Goal: Information Seeking & Learning: Check status

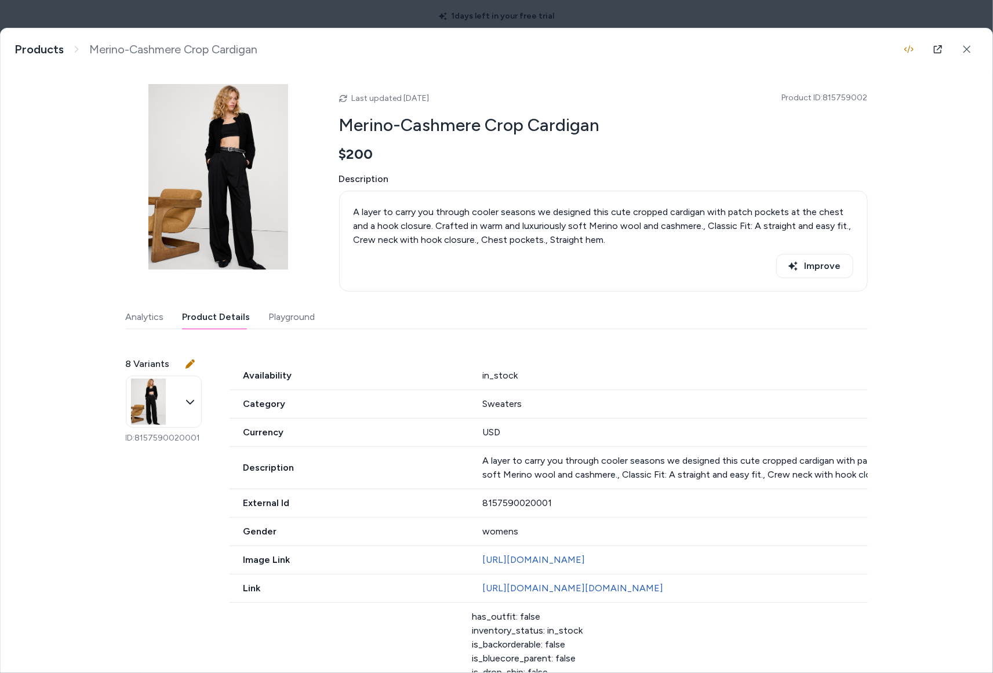
scroll to position [17, 0]
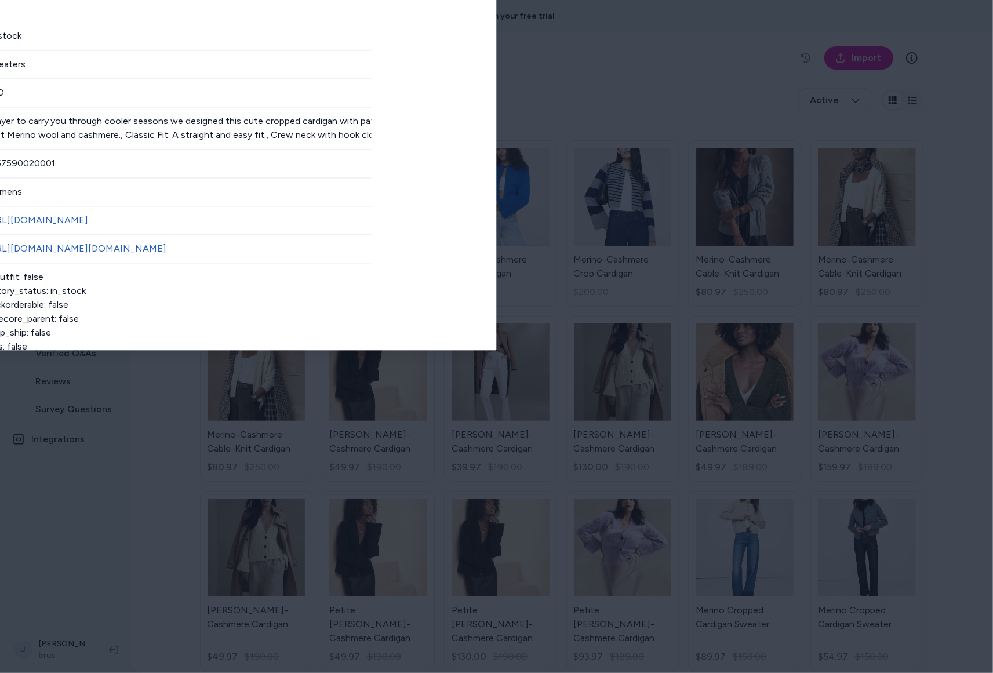
click at [593, 15] on div at bounding box center [496, 336] width 993 height 673
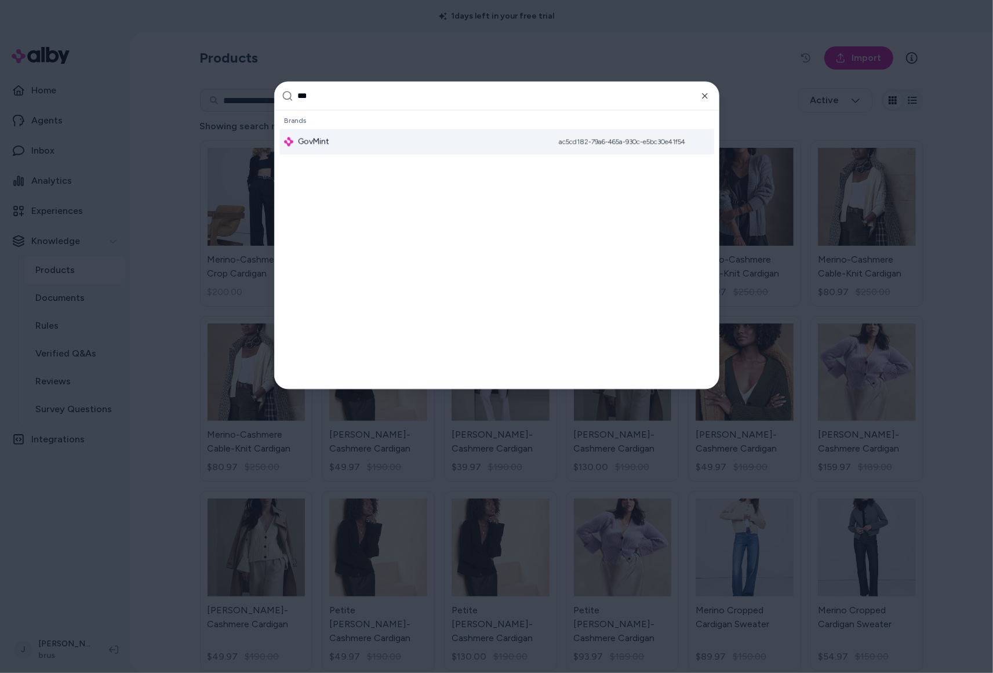
type input "***"
click at [412, 141] on div "GovMint ac5cd182-79a6-465a-930c-e5bc30e41f54" at bounding box center [496, 142] width 435 height 26
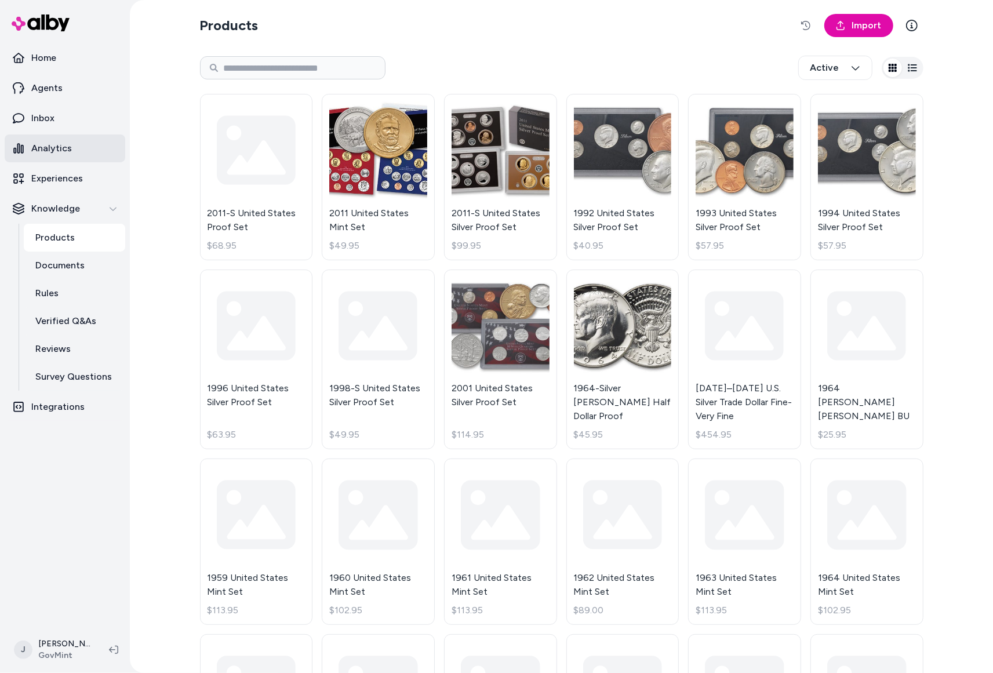
click at [48, 143] on p "Analytics" at bounding box center [51, 148] width 41 height 14
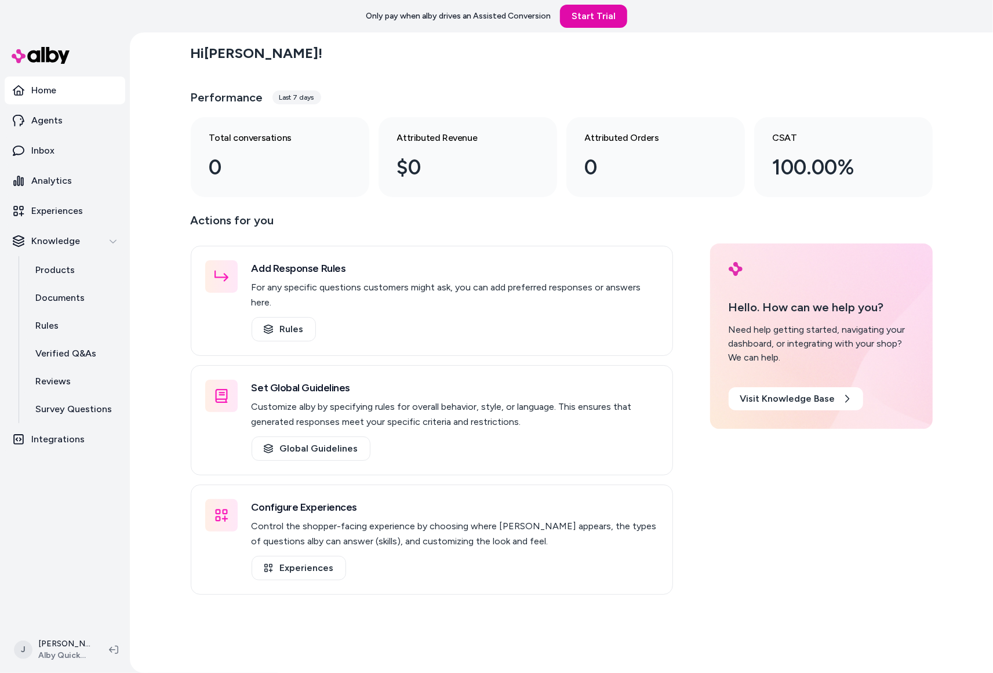
drag, startPoint x: 160, startPoint y: 303, endPoint x: 307, endPoint y: 11, distance: 327.1
click at [168, 294] on div "Hi [PERSON_NAME] ! Performance Last 7 days Total conversations 0 Attributed Rev…" at bounding box center [561, 352] width 863 height 640
drag, startPoint x: 162, startPoint y: 173, endPoint x: 154, endPoint y: 171, distance: 7.9
click at [156, 171] on div "Hi Jackie ! Performance Last 7 days Total conversations 0 Attributed Revenue $0…" at bounding box center [561, 352] width 863 height 640
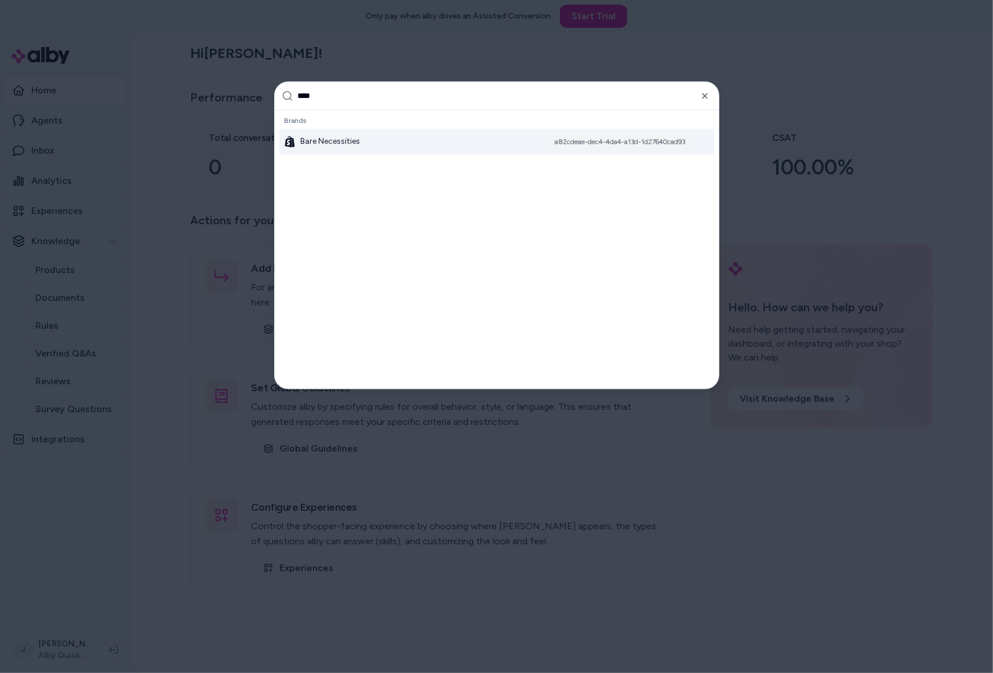
type input "****"
click at [362, 137] on div "Bare Necessities a82cdeae-dec4-4da4-a13d-1d27640cad93" at bounding box center [496, 142] width 435 height 26
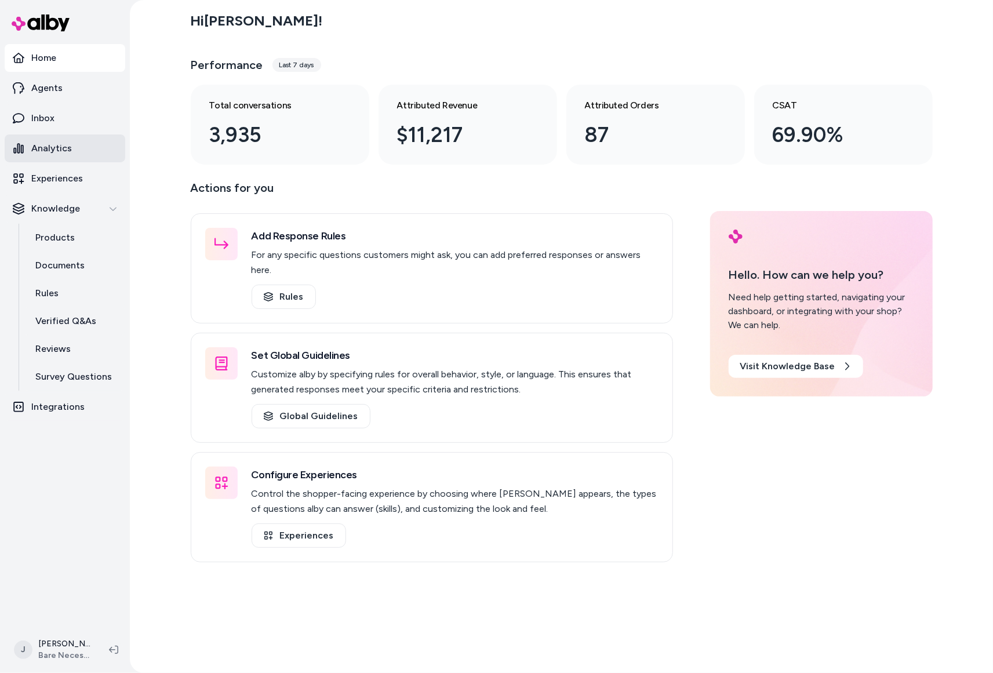
click at [67, 143] on p "Analytics" at bounding box center [51, 148] width 41 height 14
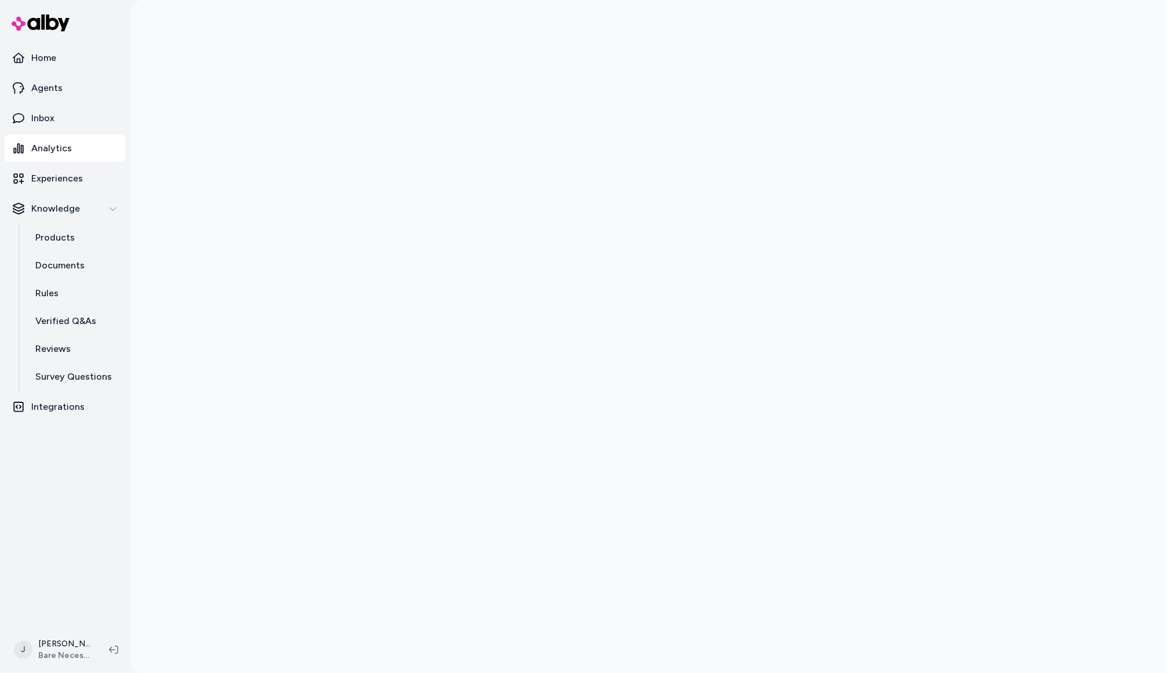
click at [242, 265] on div at bounding box center [649, 336] width 1038 height 673
click at [68, 410] on p "Integrations" at bounding box center [57, 407] width 53 height 14
click at [59, 176] on p "Experiences" at bounding box center [57, 179] width 52 height 14
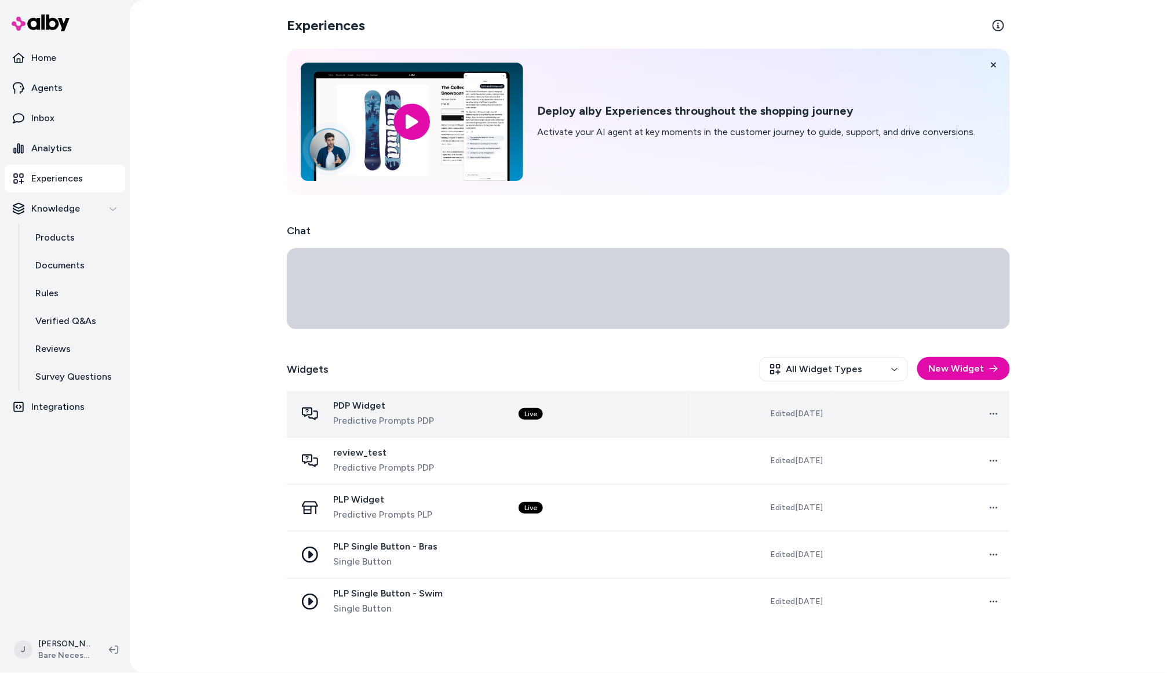
click at [440, 420] on div "PDP Widget Predictive Prompts PDP" at bounding box center [398, 414] width 204 height 28
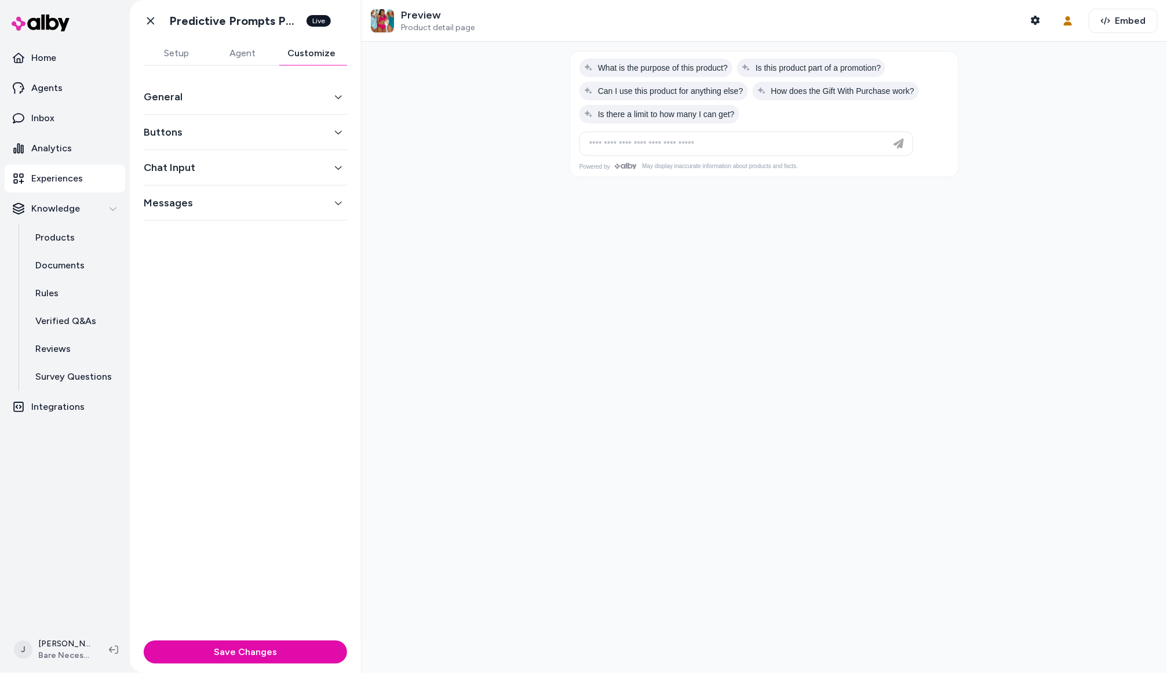
click at [296, 54] on button "Customize" at bounding box center [311, 53] width 71 height 23
click at [311, 53] on button "Customize" at bounding box center [311, 53] width 71 height 23
click at [259, 136] on button "Buttons" at bounding box center [245, 132] width 203 height 16
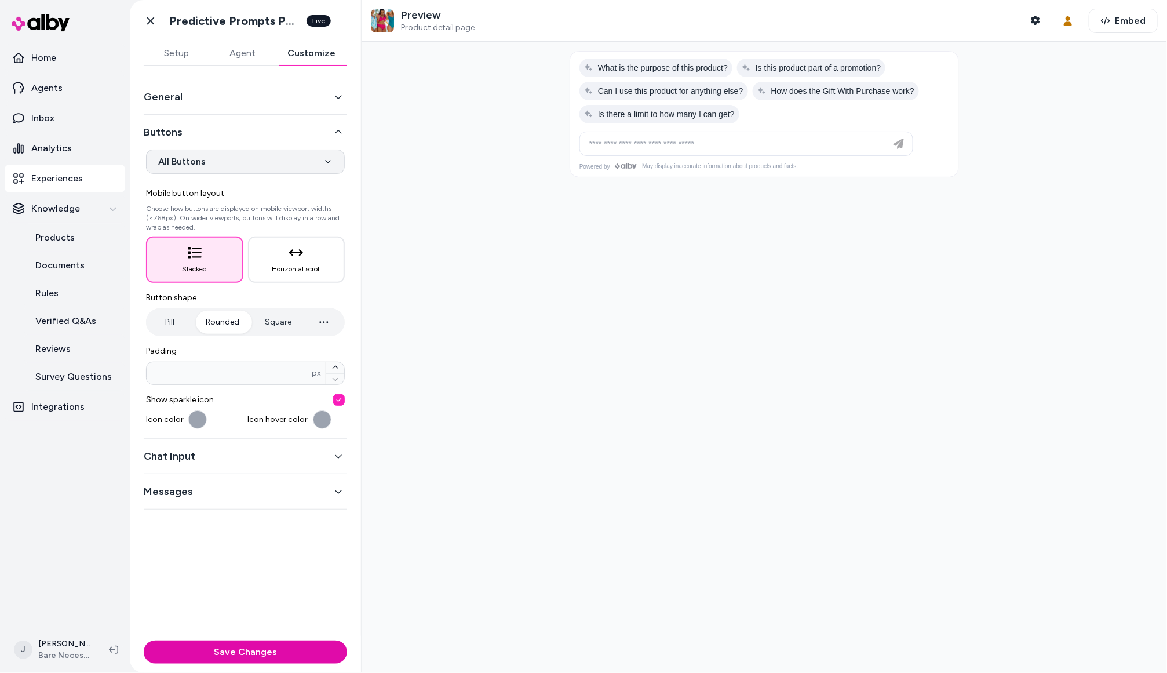
drag, startPoint x: 244, startPoint y: 176, endPoint x: 243, endPoint y: 154, distance: 21.5
click at [244, 176] on div "**********" at bounding box center [245, 289] width 203 height 279
click at [243, 154] on html "**********" at bounding box center [583, 336] width 1167 height 673
select select "*******"
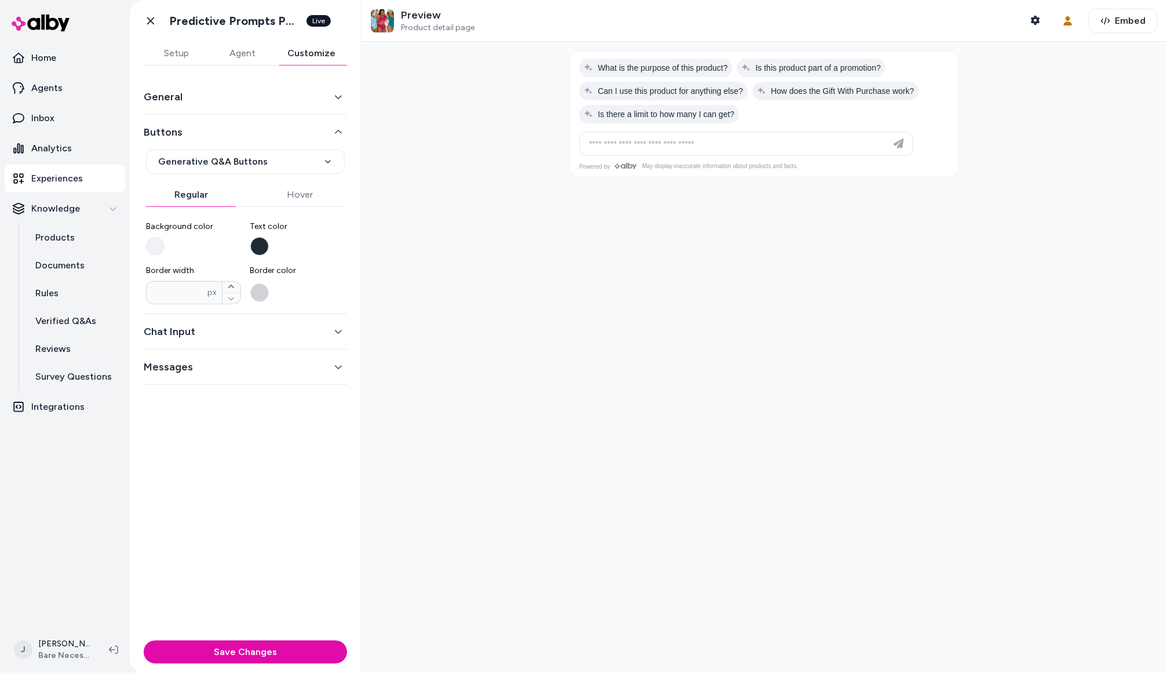
click at [220, 336] on button "Chat Input" at bounding box center [245, 331] width 203 height 16
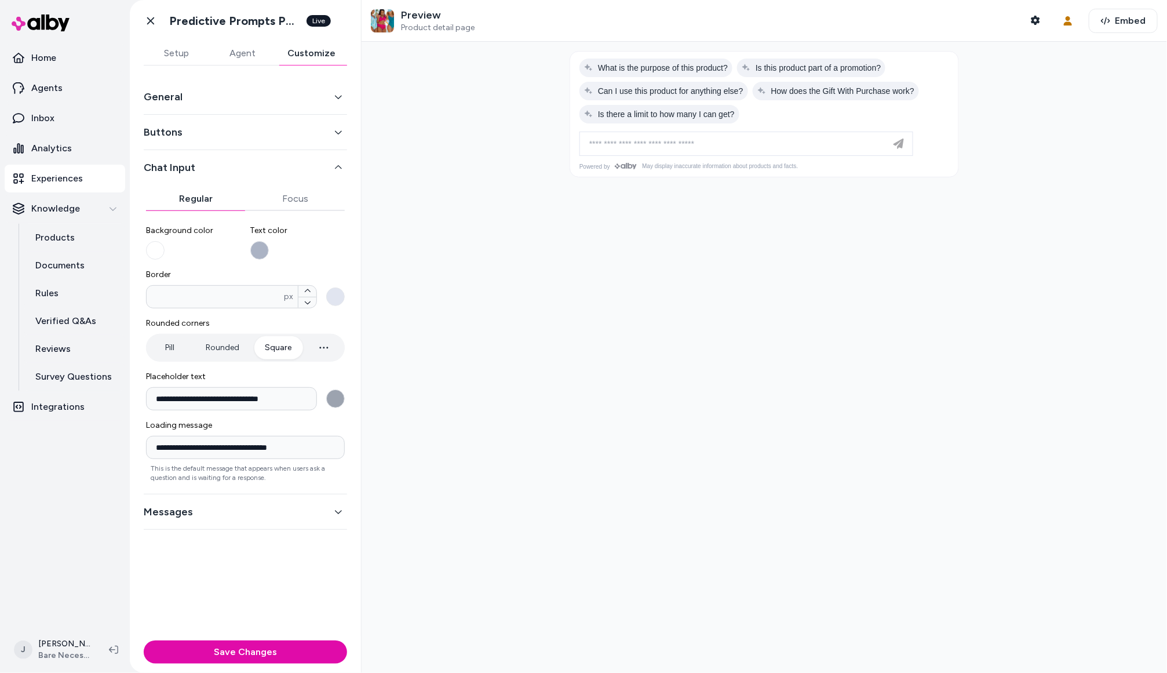
click at [277, 350] on button "Square" at bounding box center [278, 347] width 50 height 23
click at [219, 350] on button "Rounded" at bounding box center [222, 347] width 57 height 23
click at [147, 19] on icon at bounding box center [151, 21] width 12 height 12
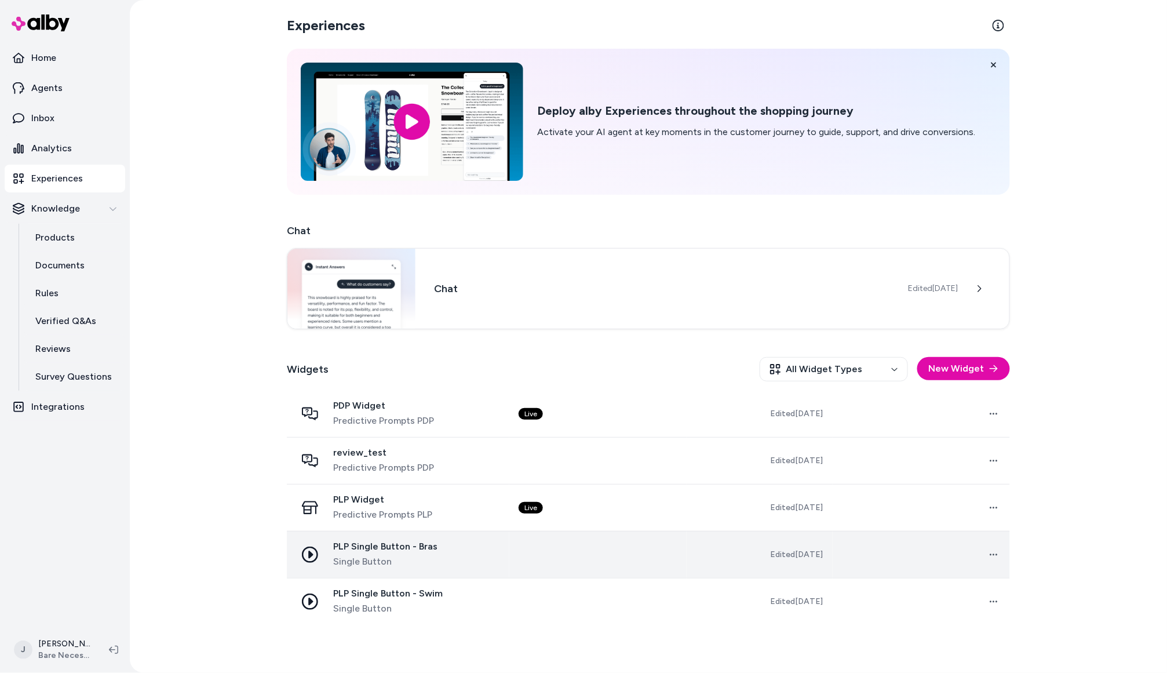
click at [424, 559] on span "Single Button" at bounding box center [385, 562] width 104 height 14
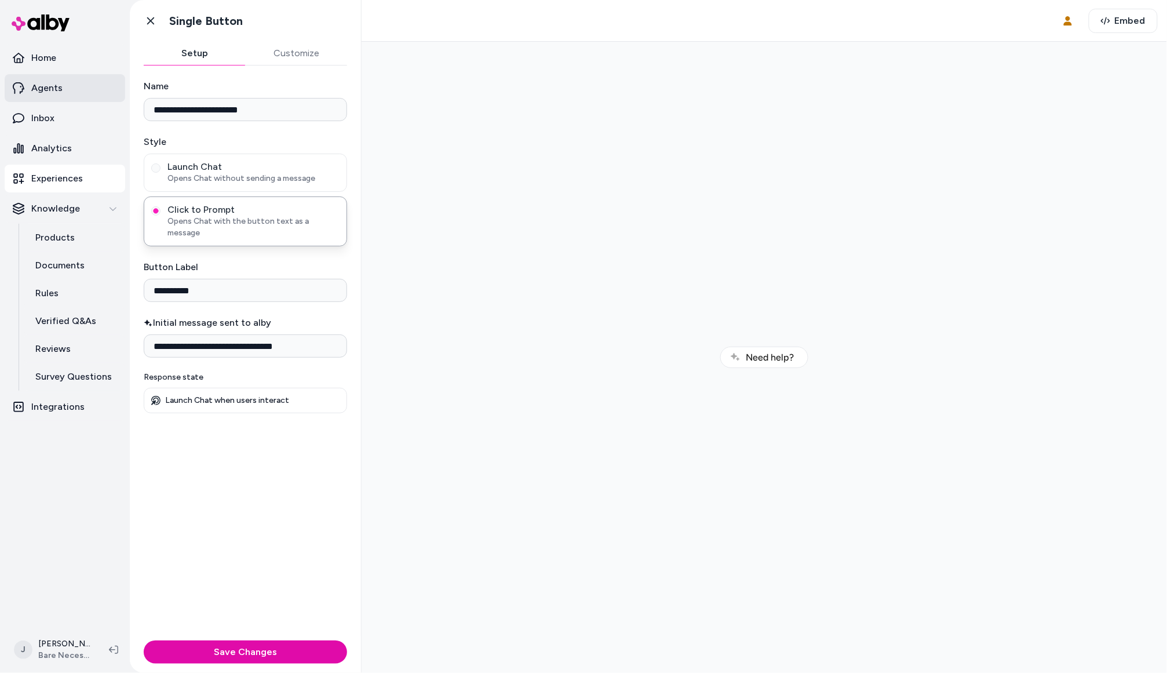
click at [48, 86] on p "Agents" at bounding box center [46, 88] width 31 height 14
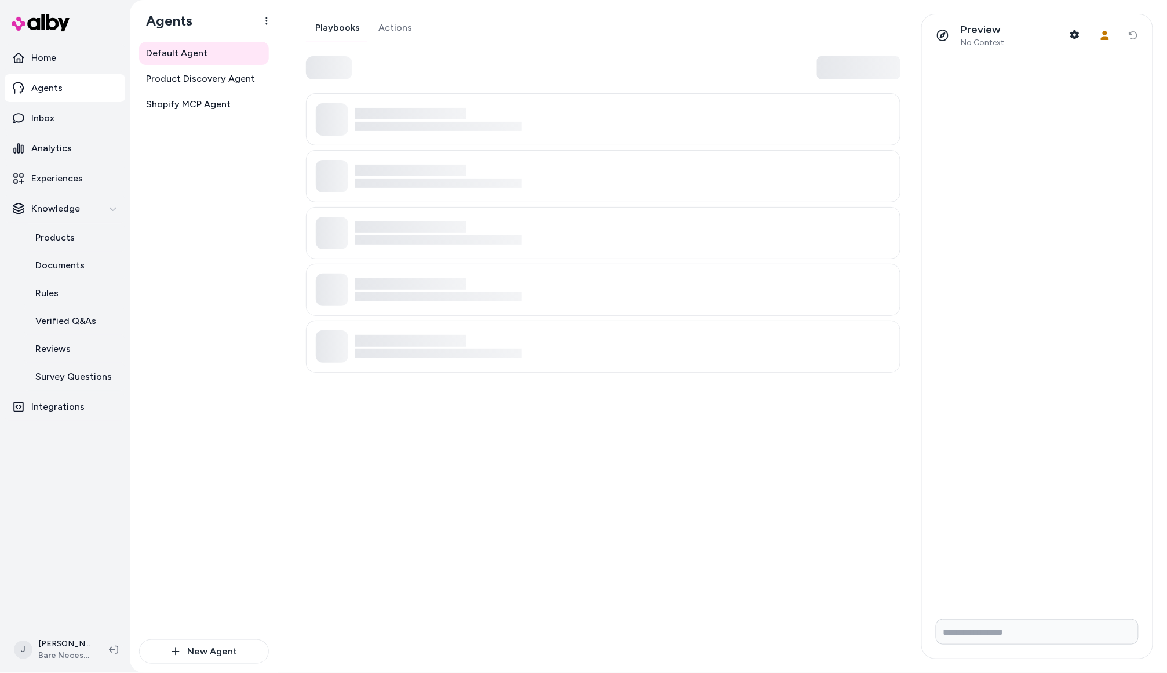
click at [399, 37] on link "Actions" at bounding box center [395, 28] width 52 height 28
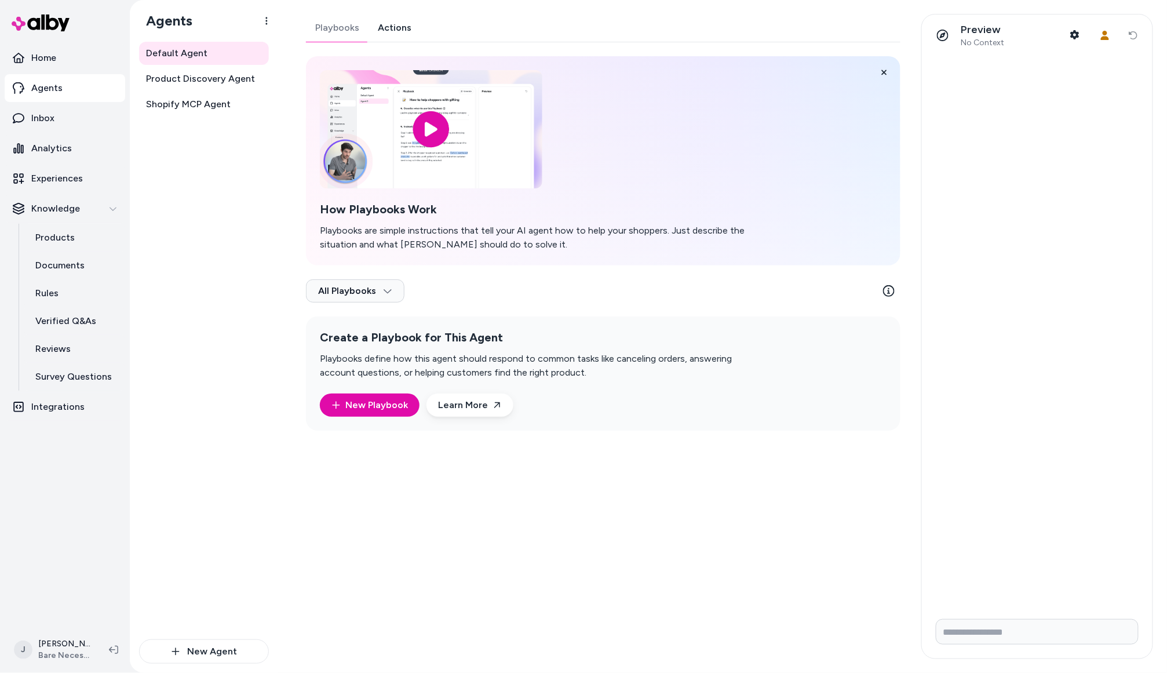
click at [392, 30] on link "Actions" at bounding box center [395, 28] width 52 height 28
click at [396, 32] on link "Actions" at bounding box center [395, 28] width 52 height 28
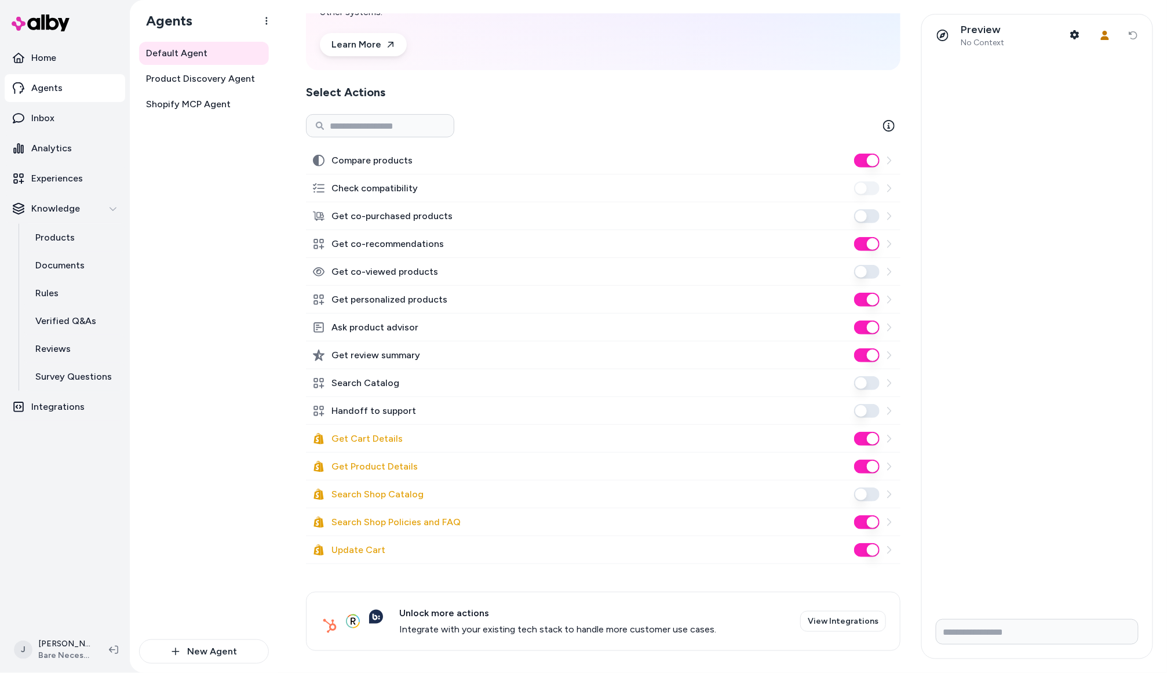
scroll to position [107, 0]
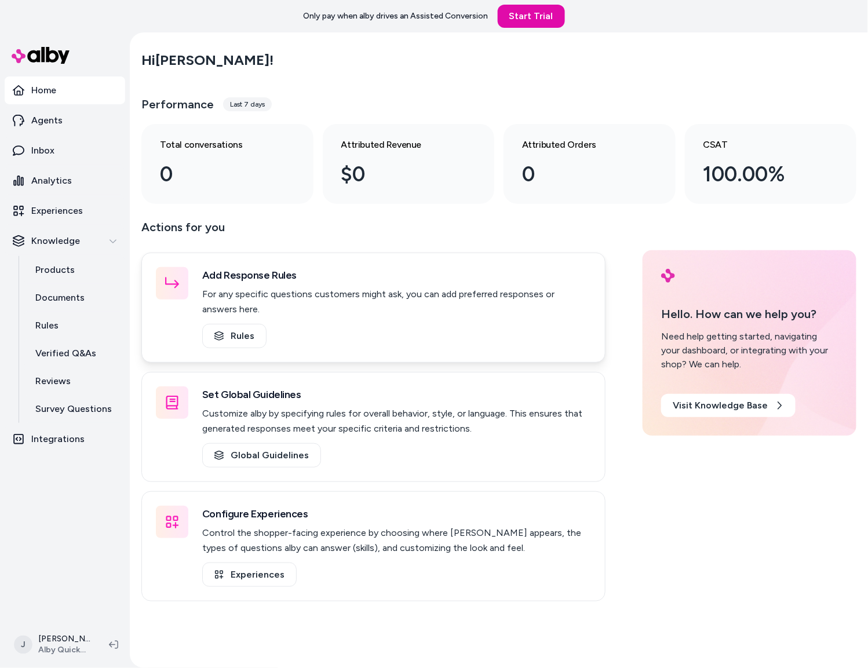
drag, startPoint x: 64, startPoint y: 264, endPoint x: 142, endPoint y: 271, distance: 78.0
click at [64, 264] on p "Products" at bounding box center [54, 270] width 39 height 14
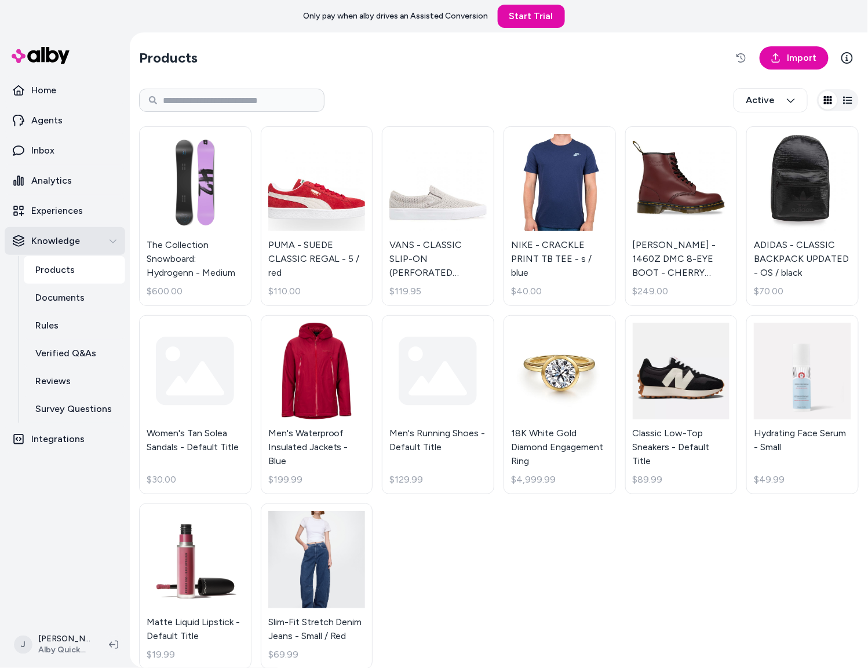
drag, startPoint x: 136, startPoint y: 259, endPoint x: 119, endPoint y: 254, distance: 17.9
click at [125, 255] on section "Home Agents Inbox Analytics Experiences Knowledge Products Documents Rules Veri…" at bounding box center [434, 366] width 868 height 668
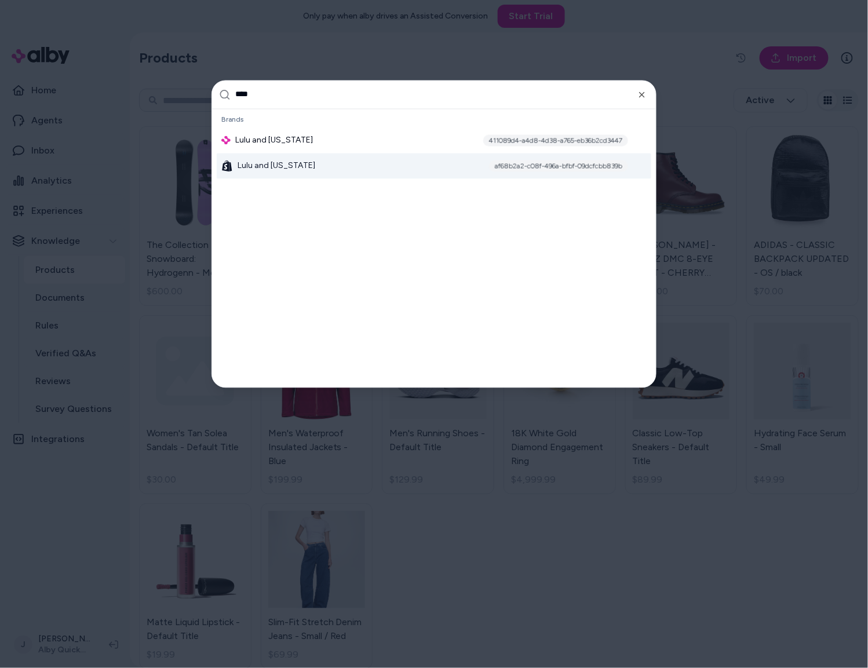
type input "****"
click at [270, 173] on div "Lulu and Georgia af68b2a2-c08f-496a-bfbf-09dcfcbb839b" at bounding box center [434, 166] width 435 height 26
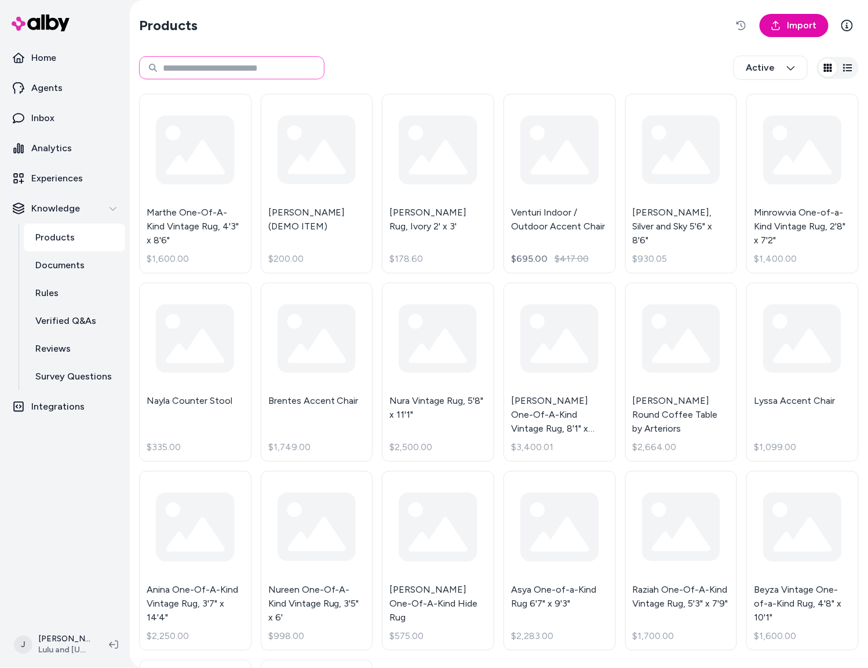
click at [232, 69] on input at bounding box center [231, 67] width 185 height 23
paste input "**********"
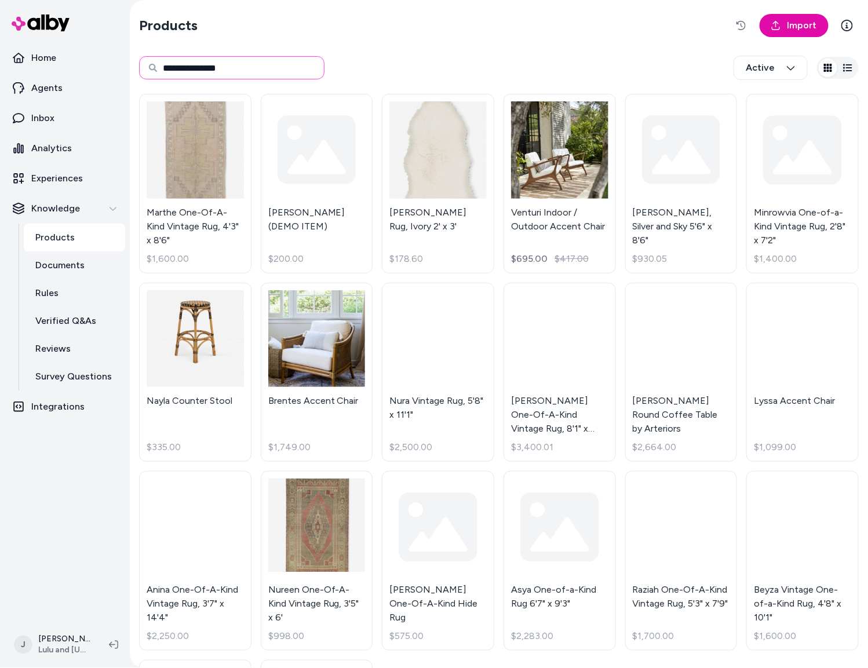
type input "**********"
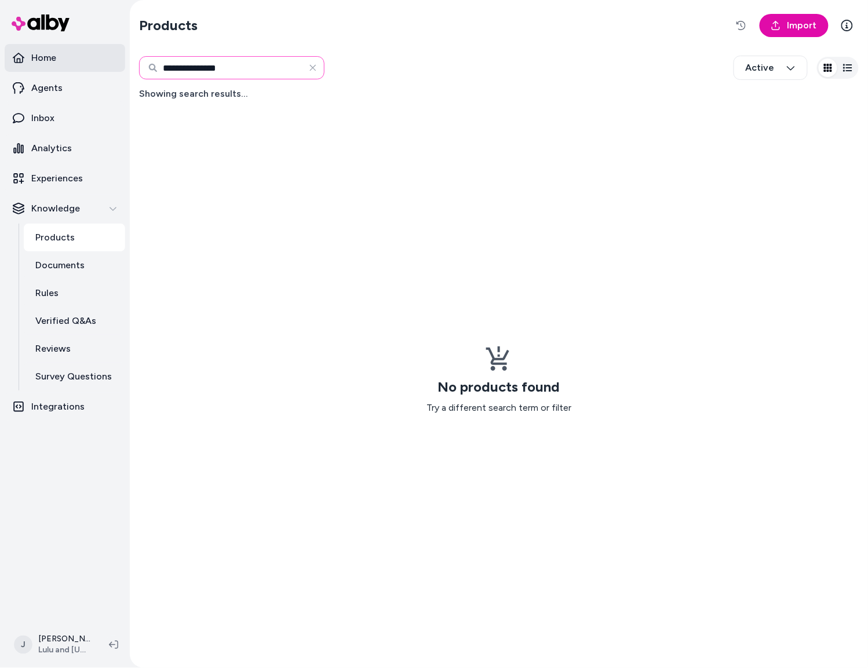
drag, startPoint x: 130, startPoint y: 68, endPoint x: 108, endPoint y: 64, distance: 22.9
click at [108, 64] on section "**********" at bounding box center [434, 334] width 868 height 668
type input "**********"
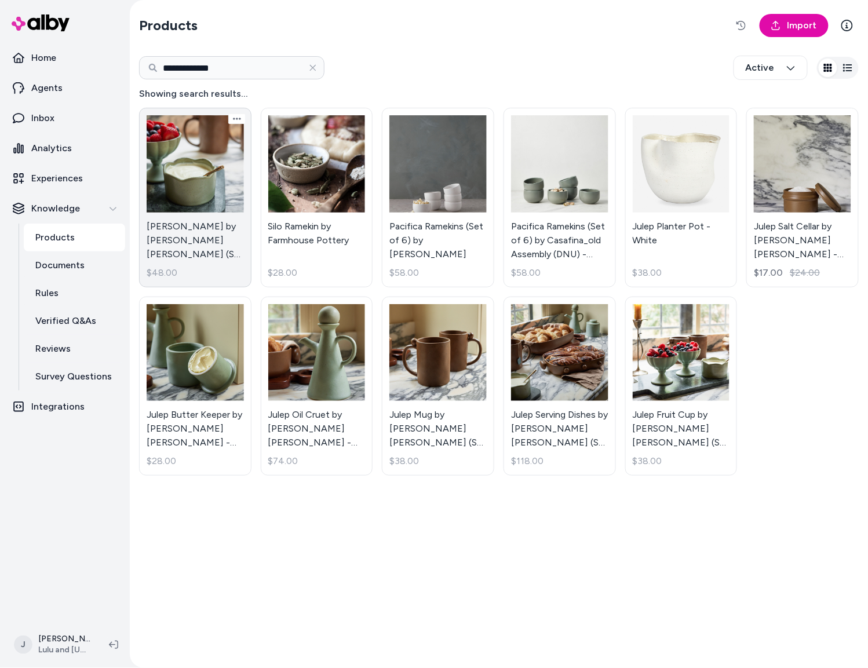
click at [203, 196] on link "[PERSON_NAME] by [PERSON_NAME] [PERSON_NAME] (Set of 4) - Speckled Sage $48.00" at bounding box center [195, 198] width 112 height 180
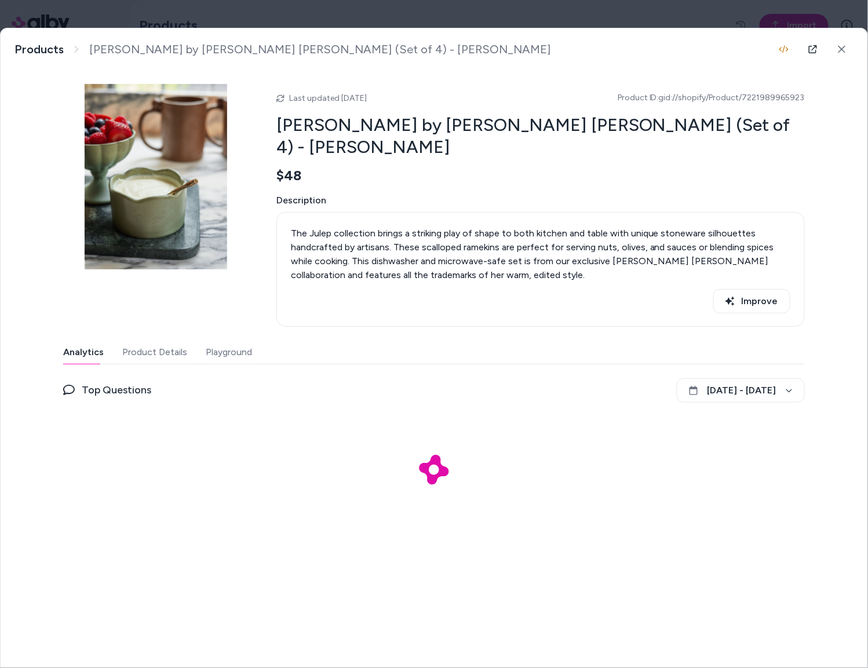
click at [142, 356] on button "Product Details" at bounding box center [154, 352] width 65 height 23
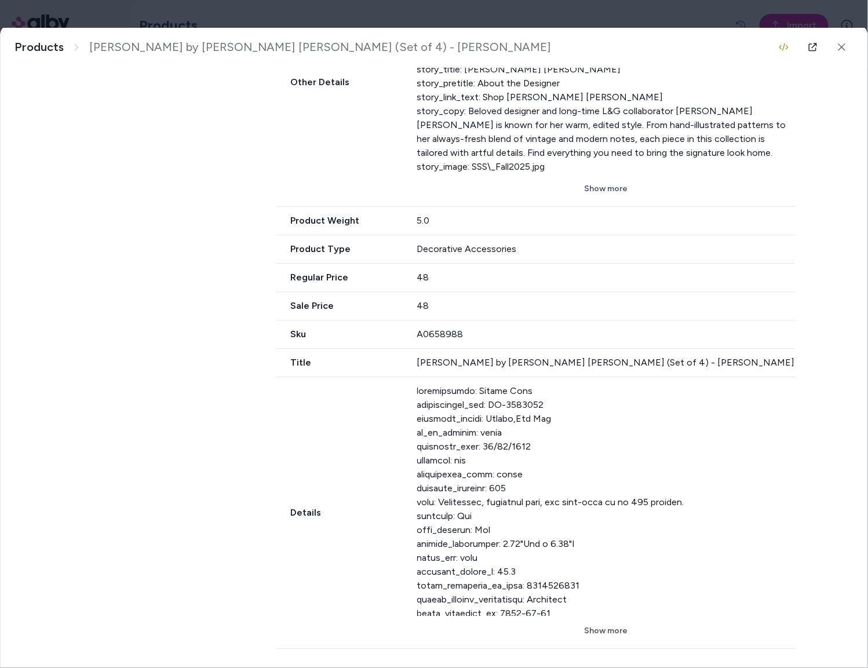
scroll to position [868, 0]
drag, startPoint x: 493, startPoint y: 448, endPoint x: 414, endPoint y: 450, distance: 78.3
click at [414, 450] on div "Details Show more" at bounding box center [535, 513] width 519 height 272
drag, startPoint x: 443, startPoint y: 461, endPoint x: 416, endPoint y: 460, distance: 27.8
click at [416, 460] on div "Details Show more" at bounding box center [535, 513] width 519 height 272
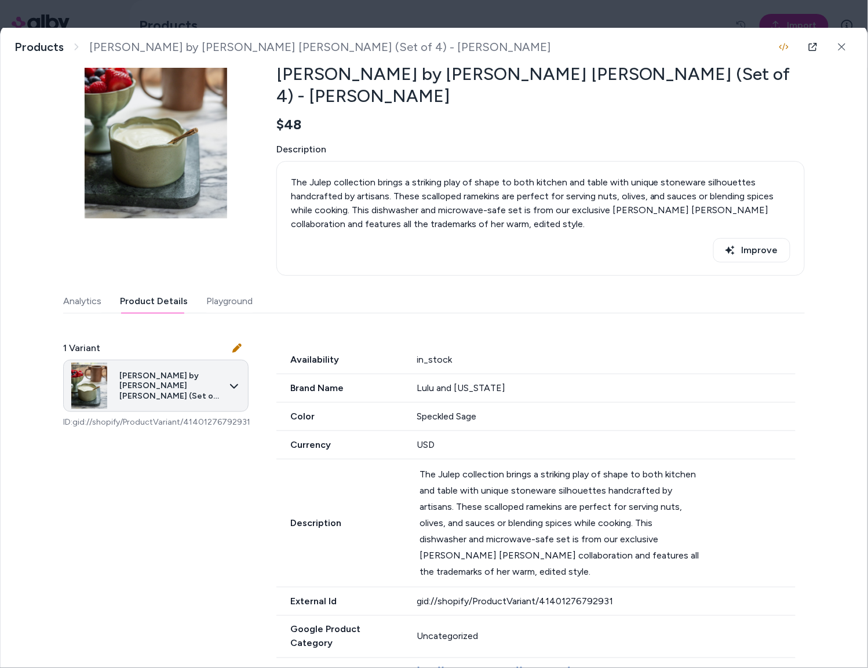
scroll to position [48, 0]
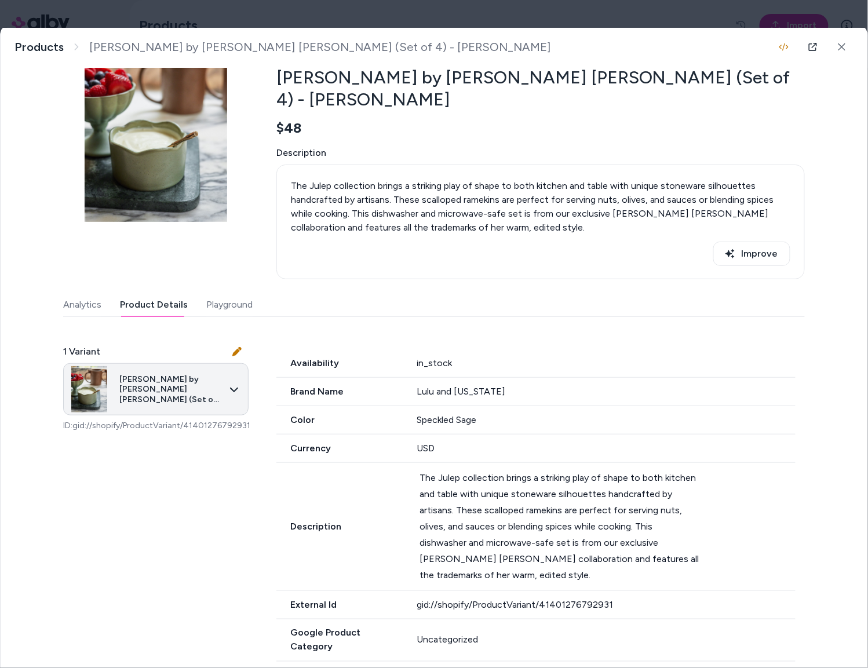
click at [182, 402] on body "**********" at bounding box center [434, 334] width 868 height 668
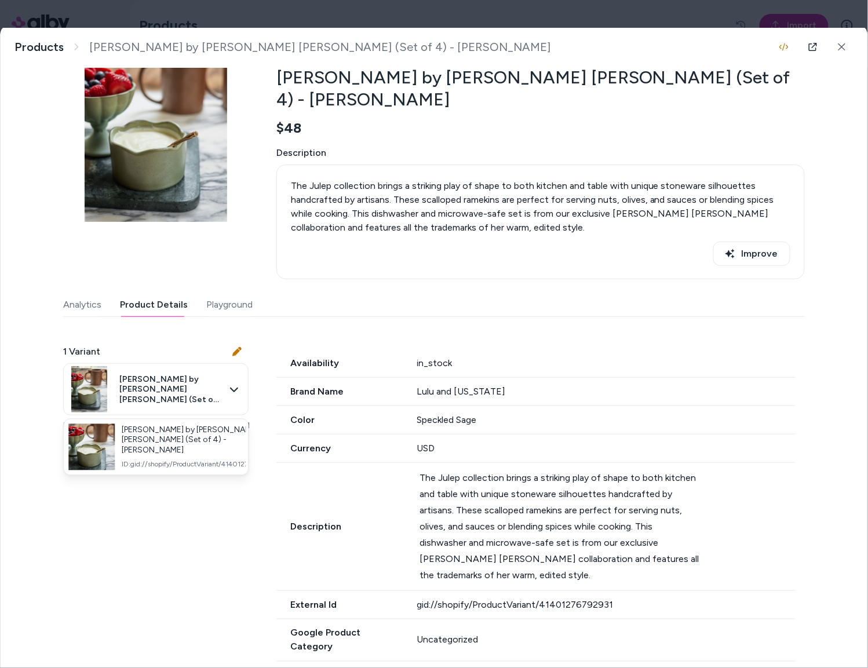
click at [210, 540] on div at bounding box center [434, 334] width 868 height 668
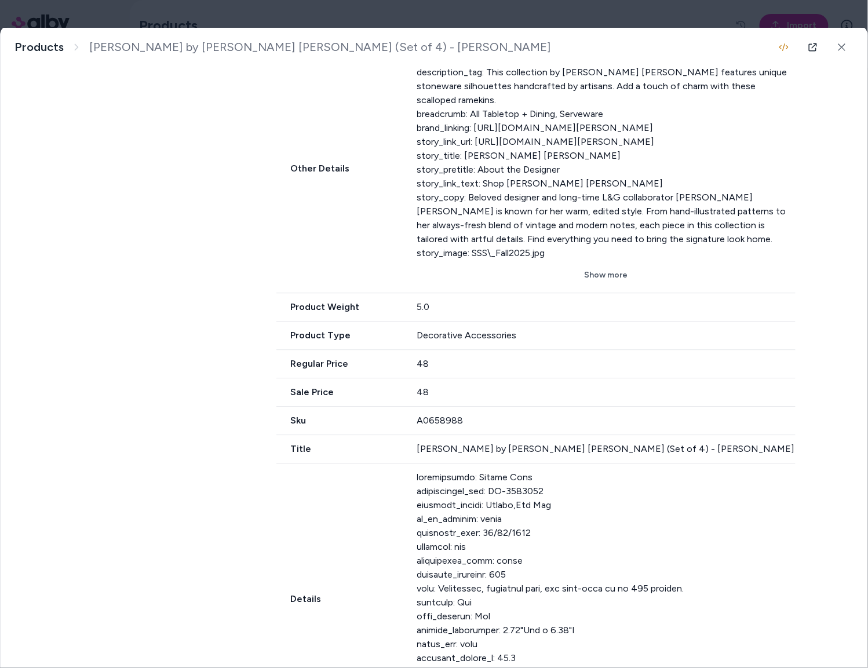
scroll to position [818, 0]
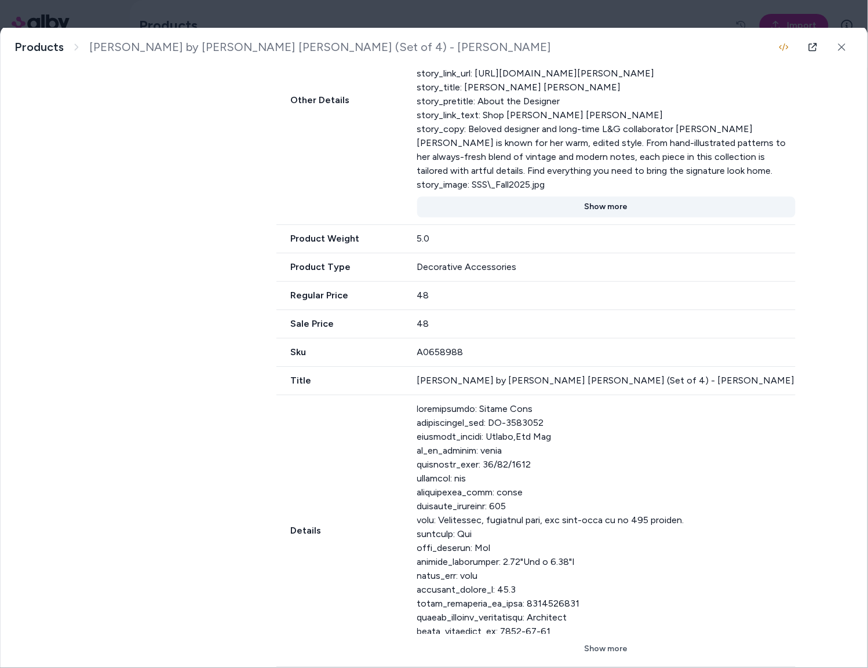
click at [605, 217] on button "Show more" at bounding box center [606, 206] width 379 height 21
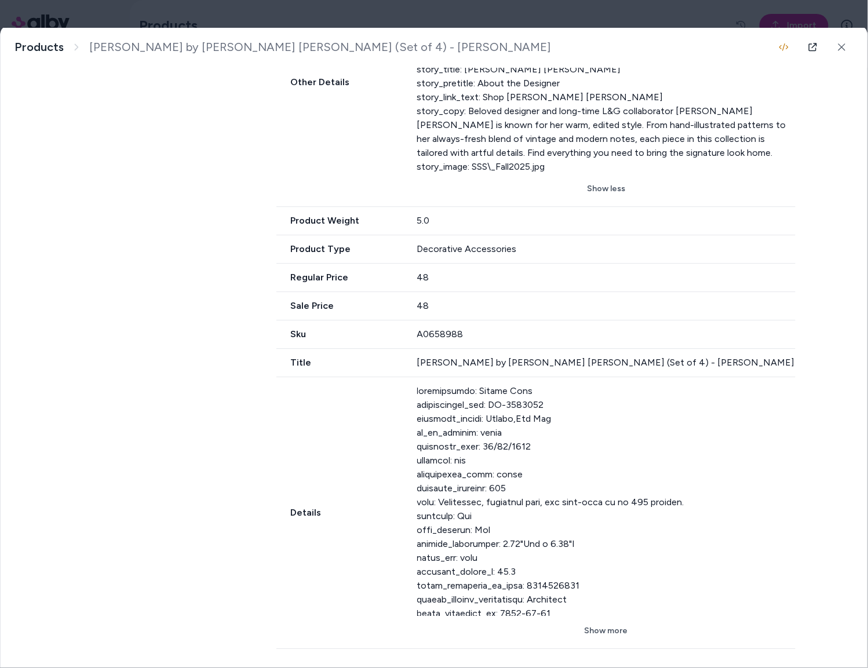
scroll to position [868, 0]
click at [602, 632] on button "Show more" at bounding box center [606, 631] width 379 height 21
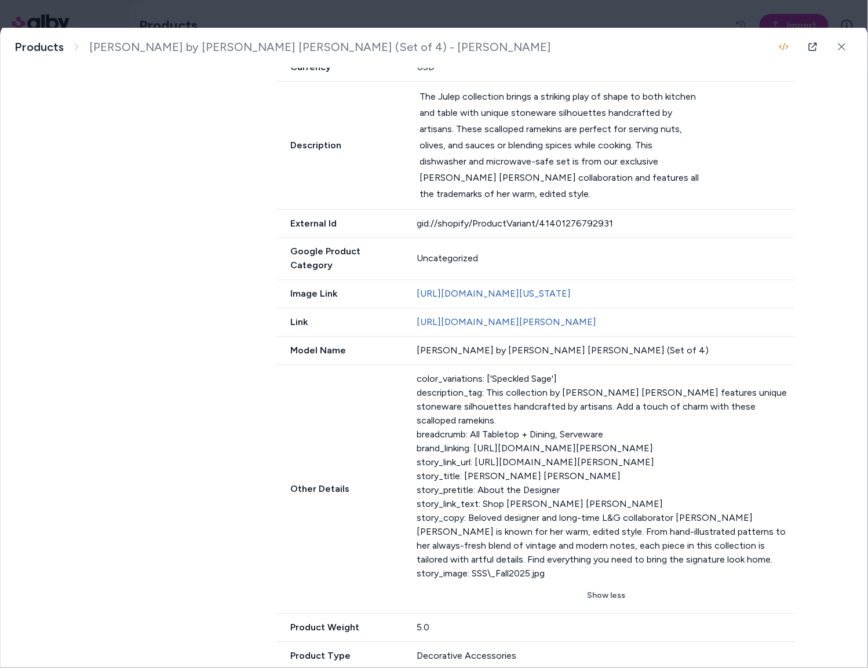
scroll to position [451, 0]
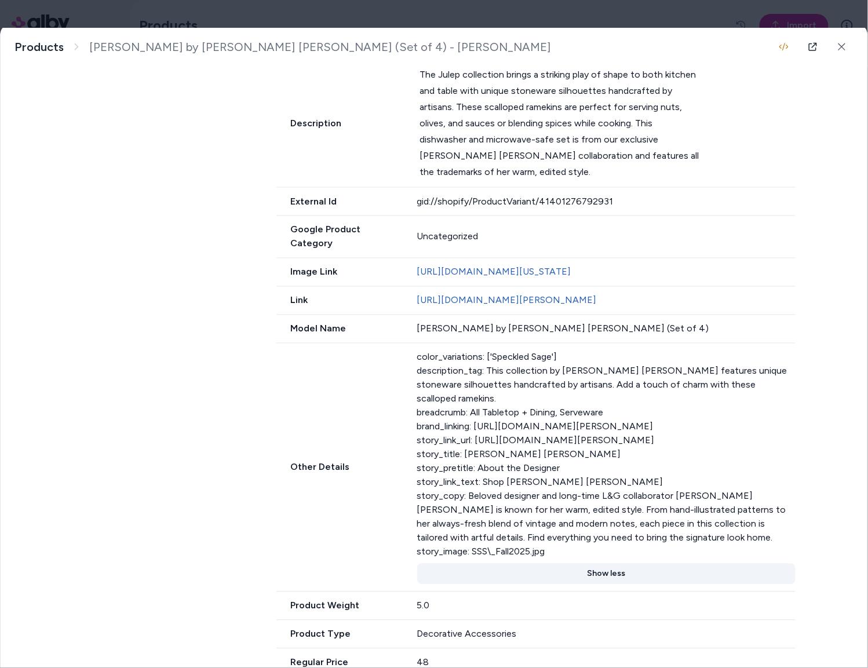
click at [597, 585] on button "Show less" at bounding box center [606, 574] width 379 height 21
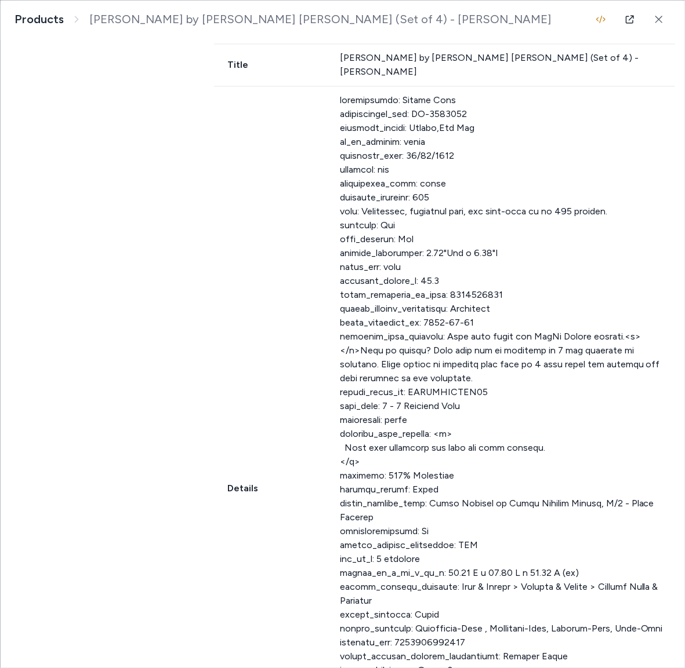
scroll to position [1155, 0]
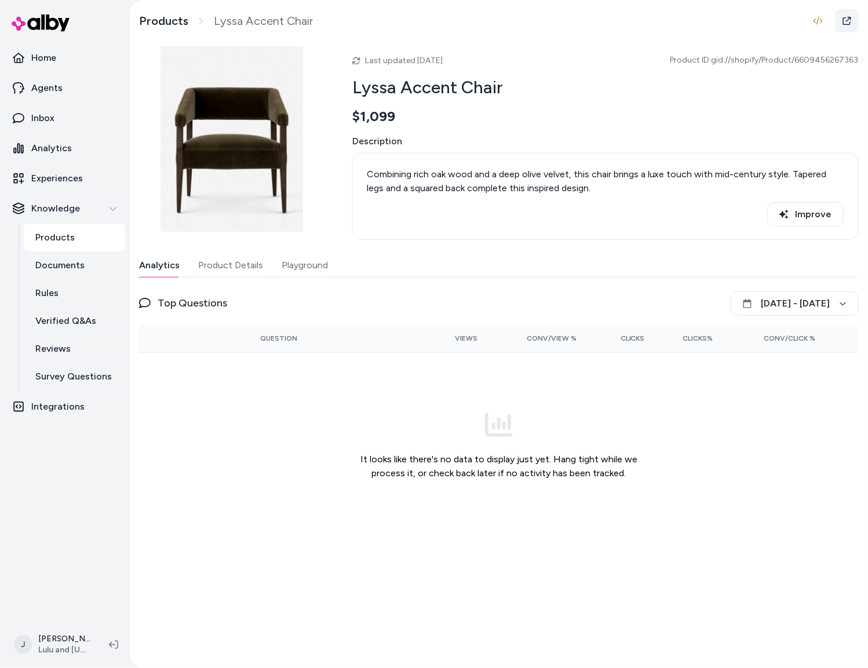
click at [847, 24] on icon at bounding box center [847, 20] width 9 height 9
click at [230, 267] on button "Product Details" at bounding box center [230, 265] width 65 height 23
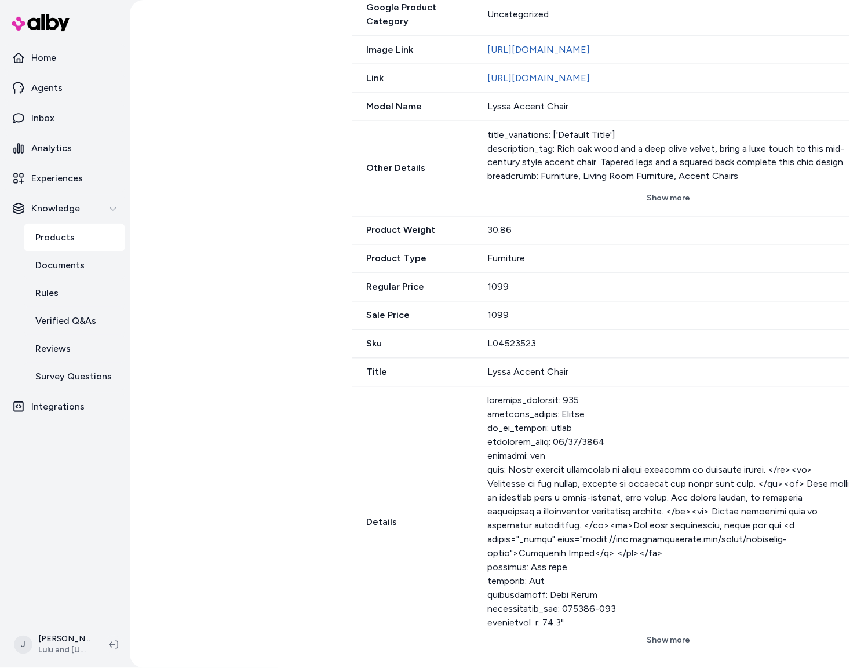
scroll to position [511, 0]
click at [666, 636] on button "Show more" at bounding box center [668, 641] width 362 height 21
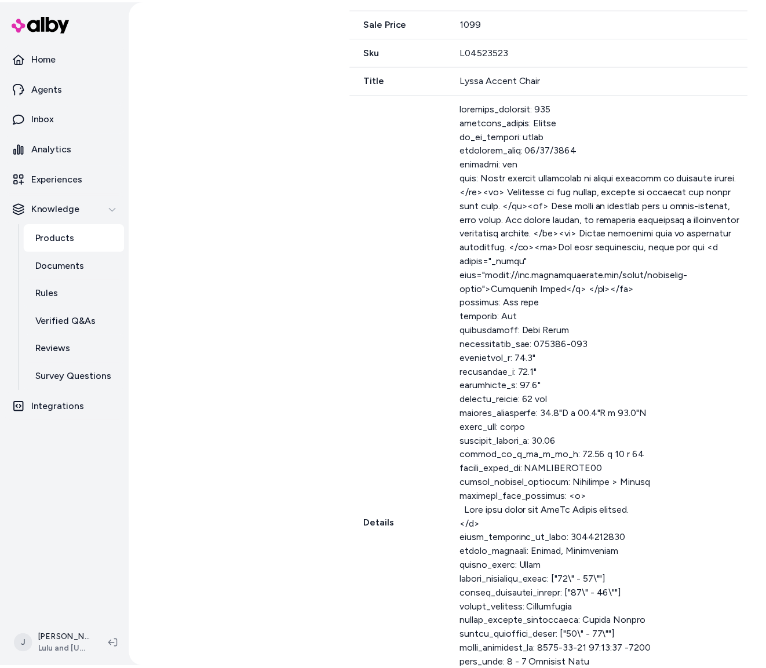
scroll to position [833, 0]
